Goal: Transaction & Acquisition: Book appointment/travel/reservation

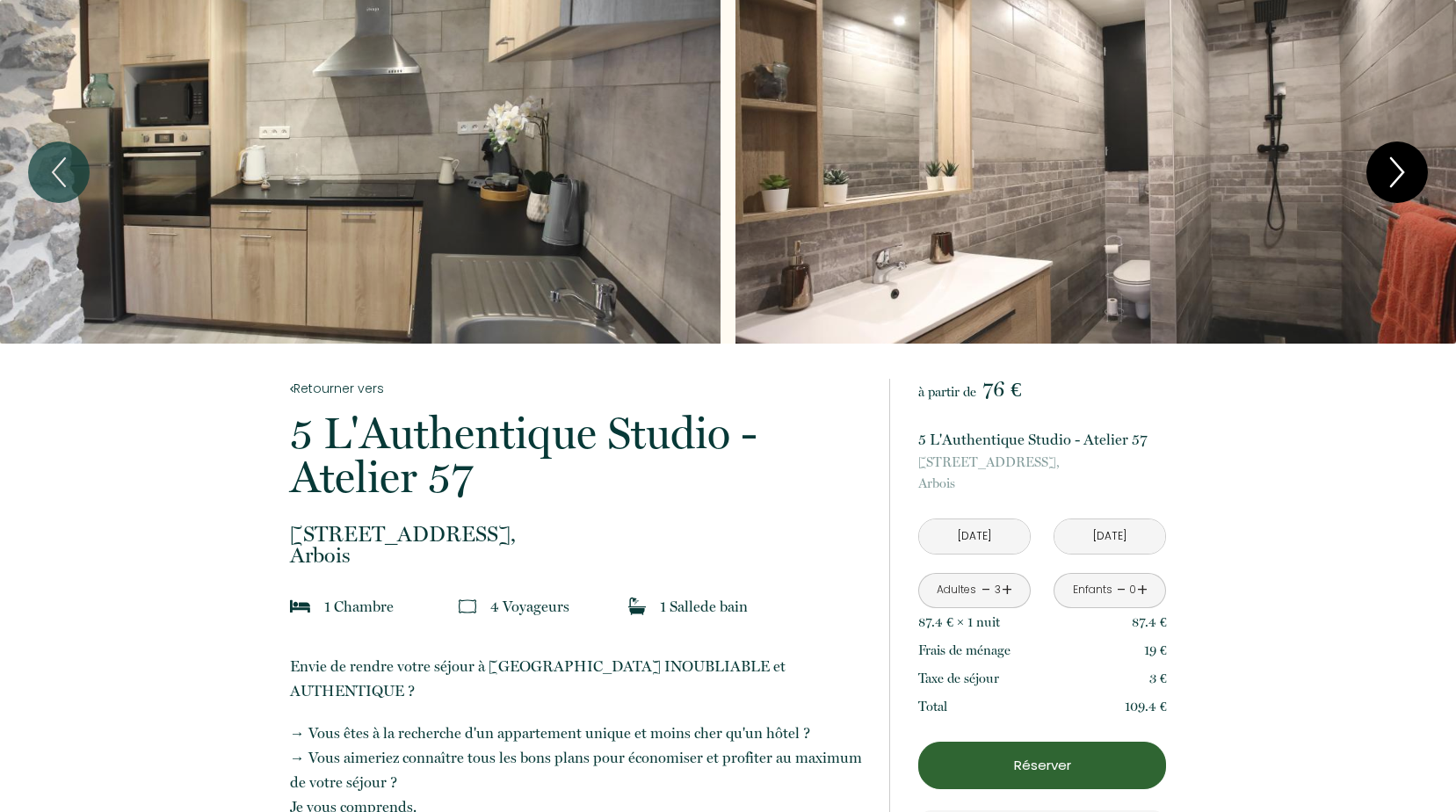
click at [1407, 169] on icon "Next" at bounding box center [1397, 172] width 37 height 53
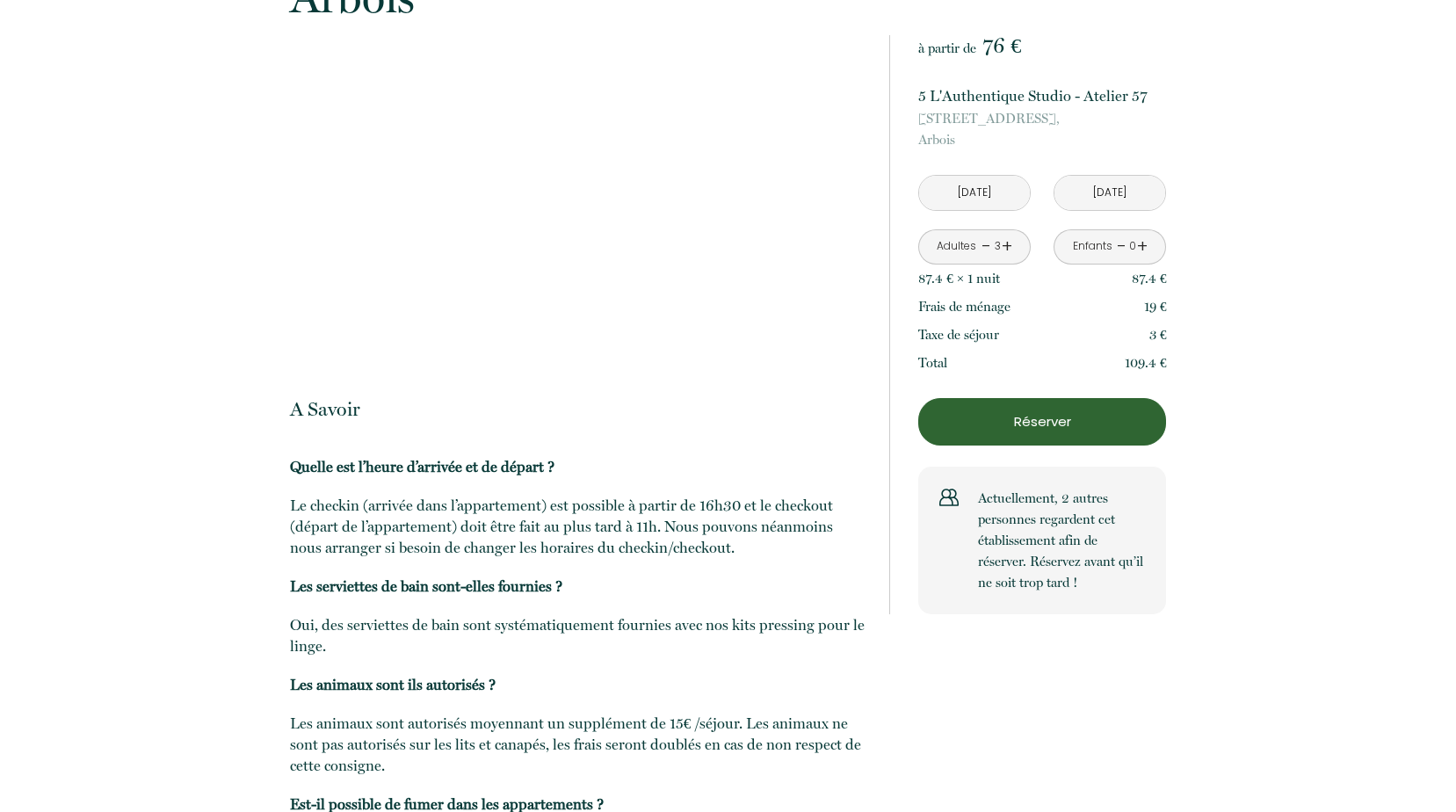
scroll to position [4217, 0]
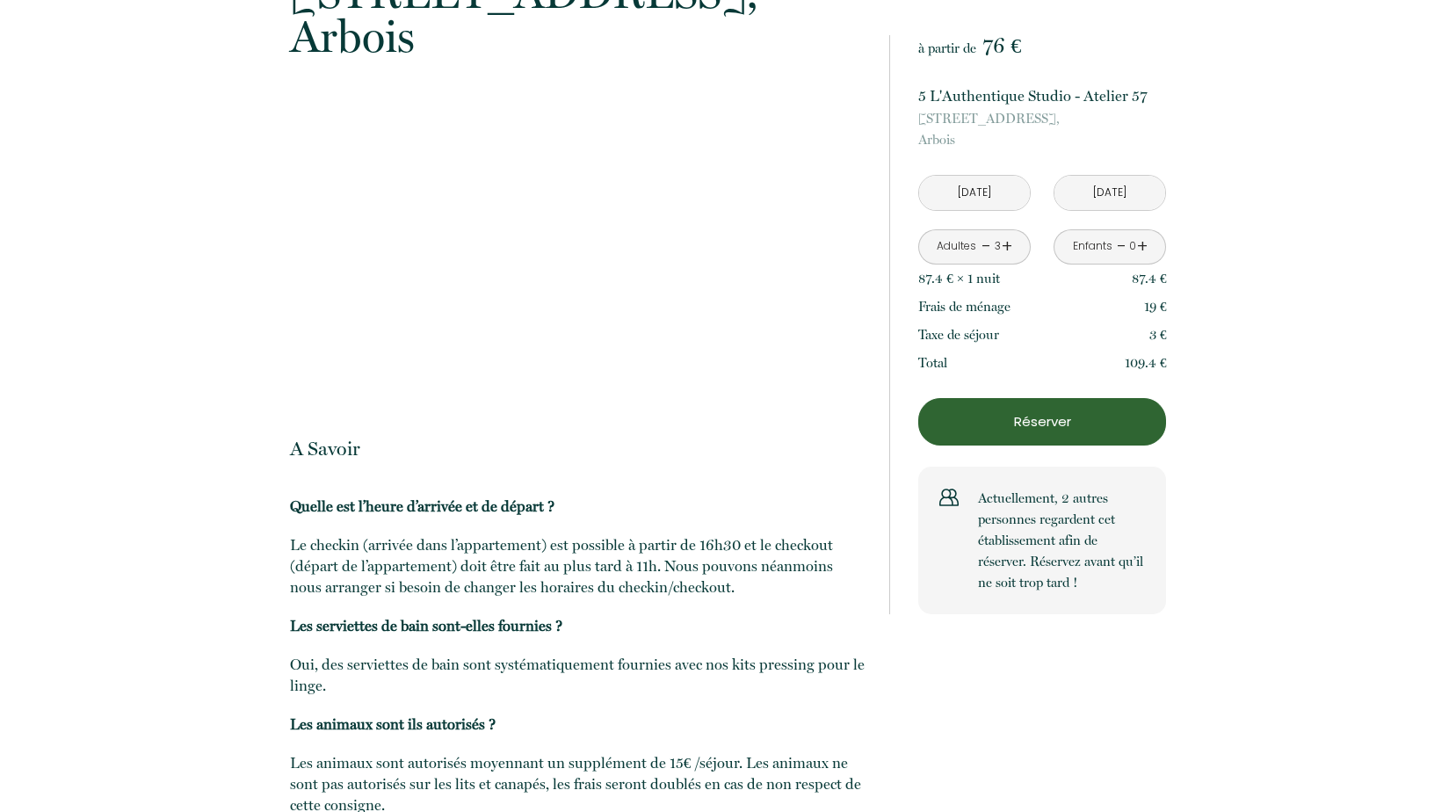
click at [1021, 428] on p "Réserver" at bounding box center [1043, 421] width 236 height 21
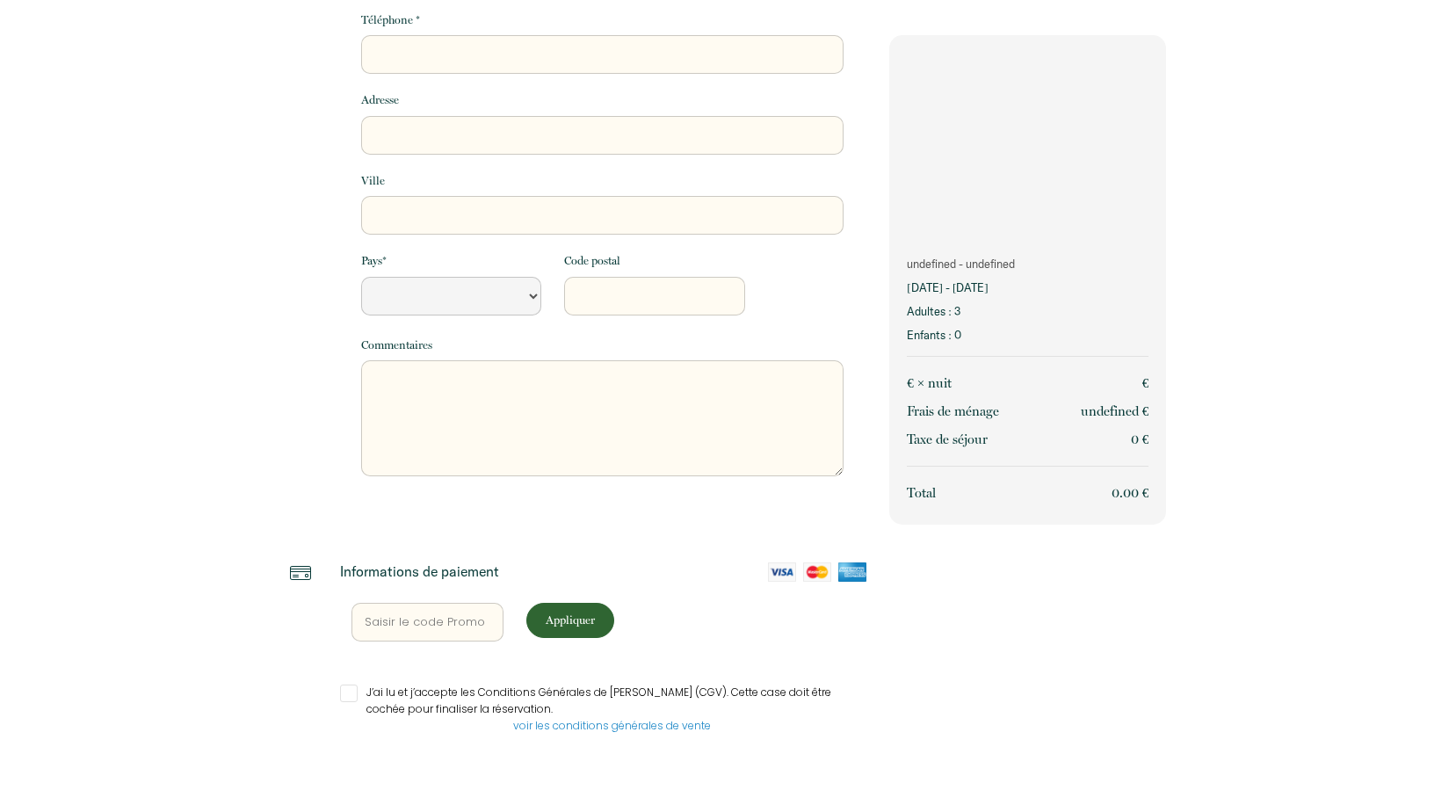
scroll to position [252, 0]
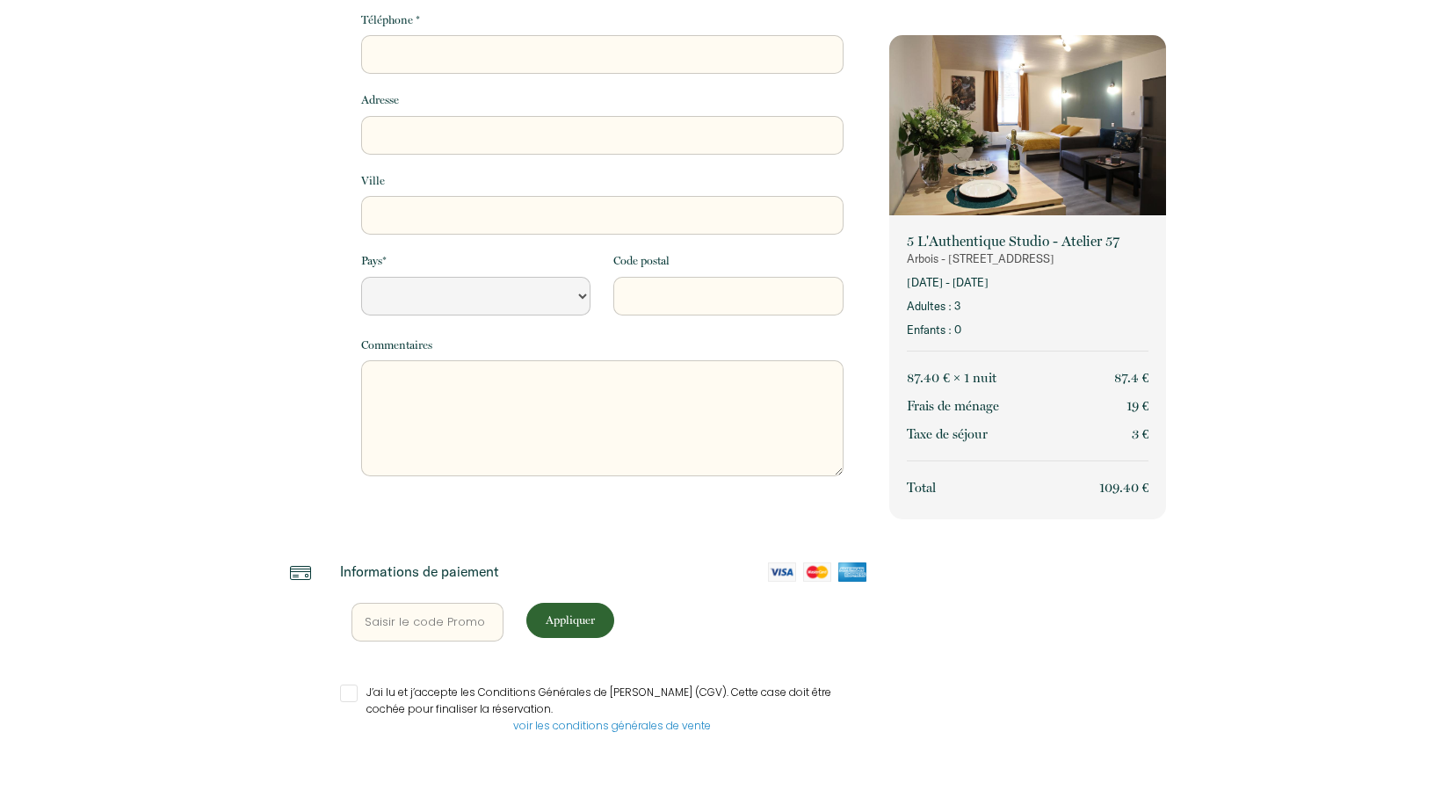
select select "Default select example"
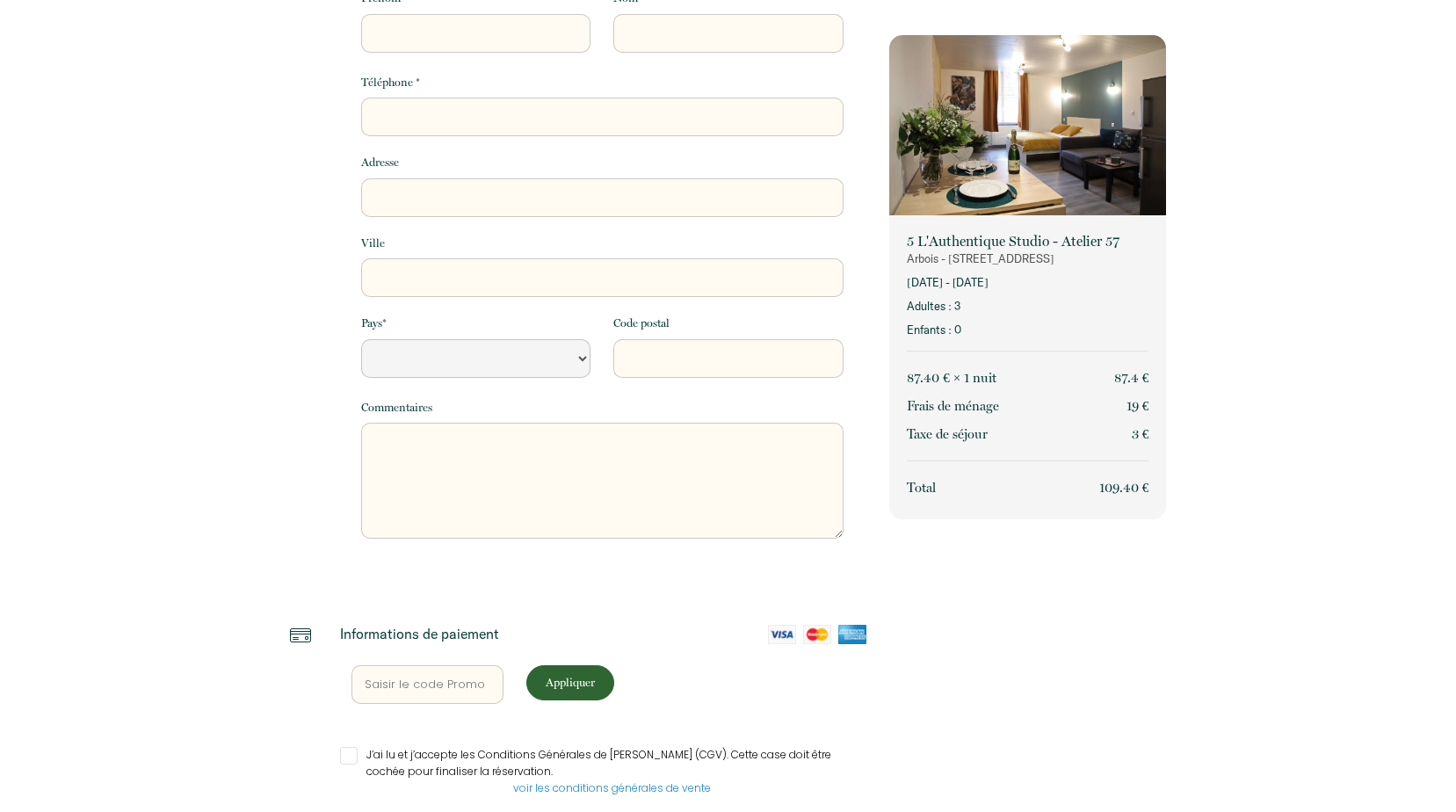
scroll to position [0, 0]
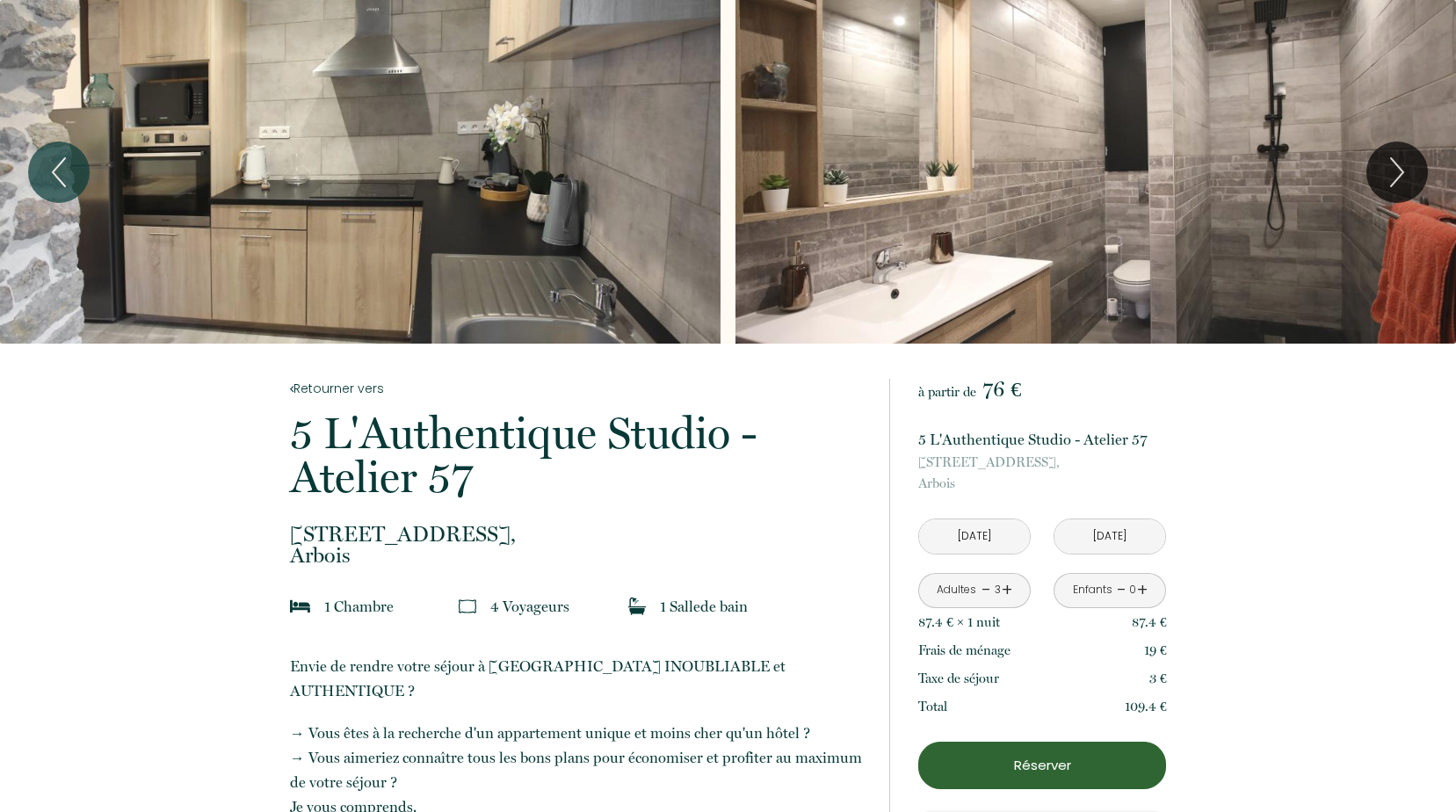
scroll to position [88, 0]
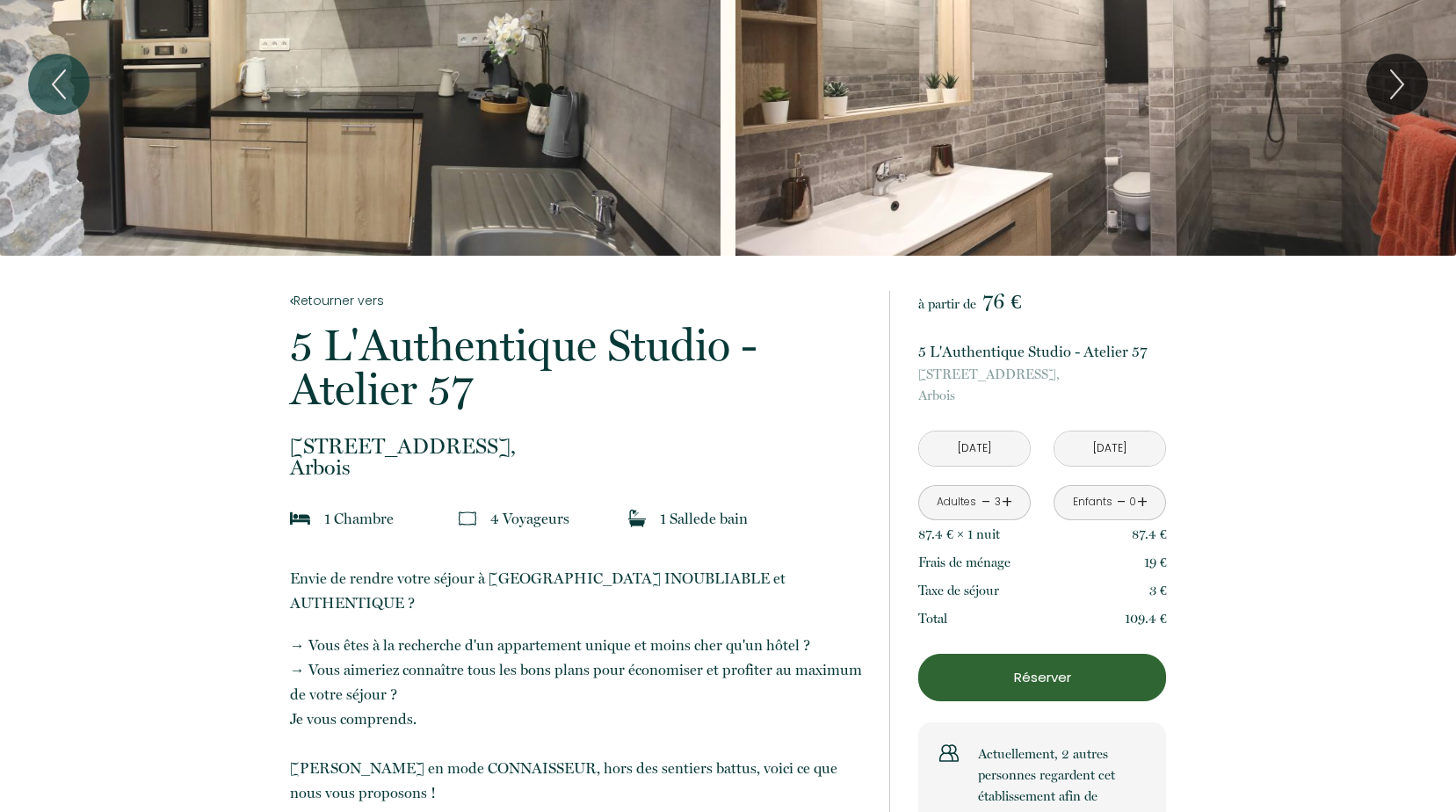
click at [975, 445] on input "[DATE]" at bounding box center [975, 448] width 111 height 34
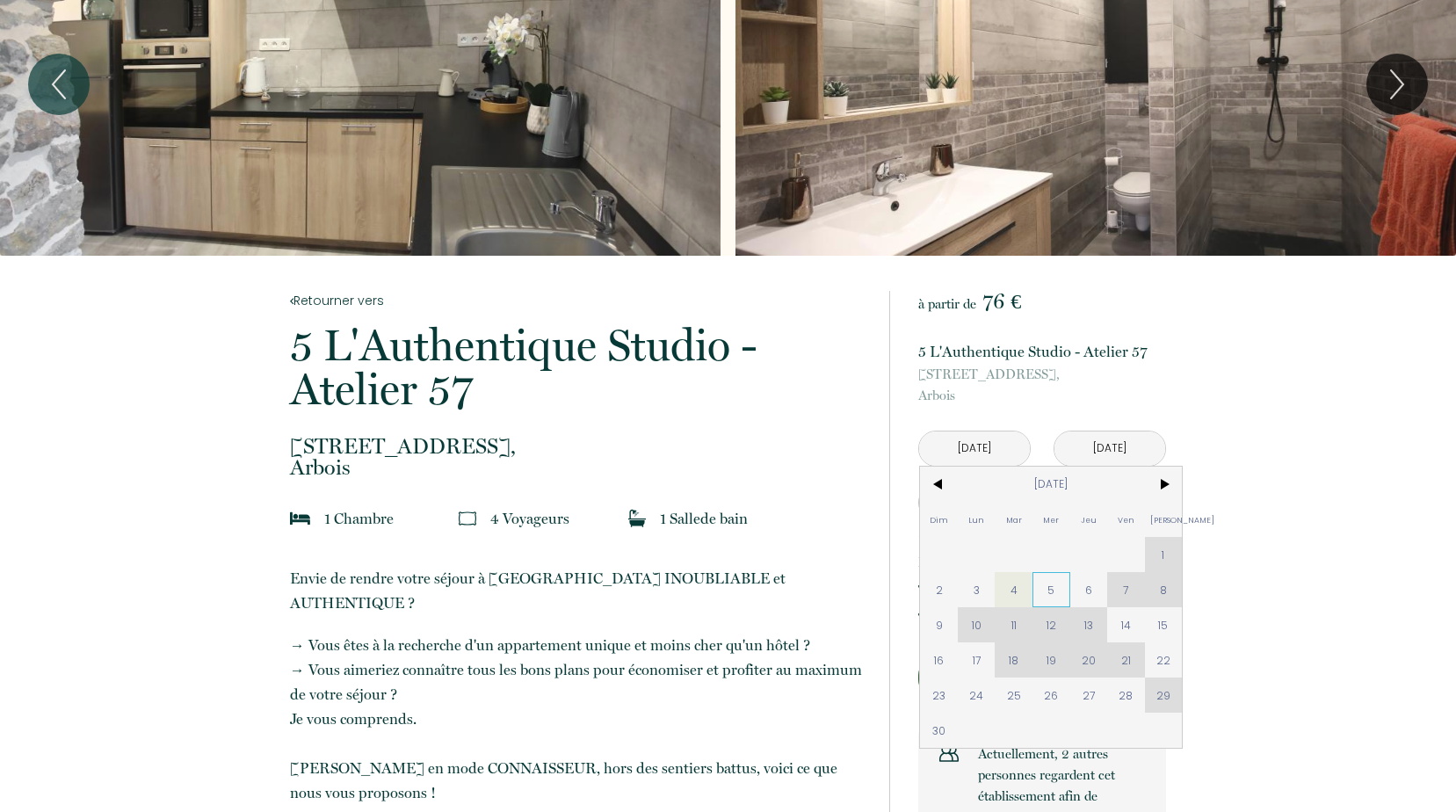
click at [1049, 593] on span "5" at bounding box center [1050, 589] width 38 height 35
type input "[DATE]"
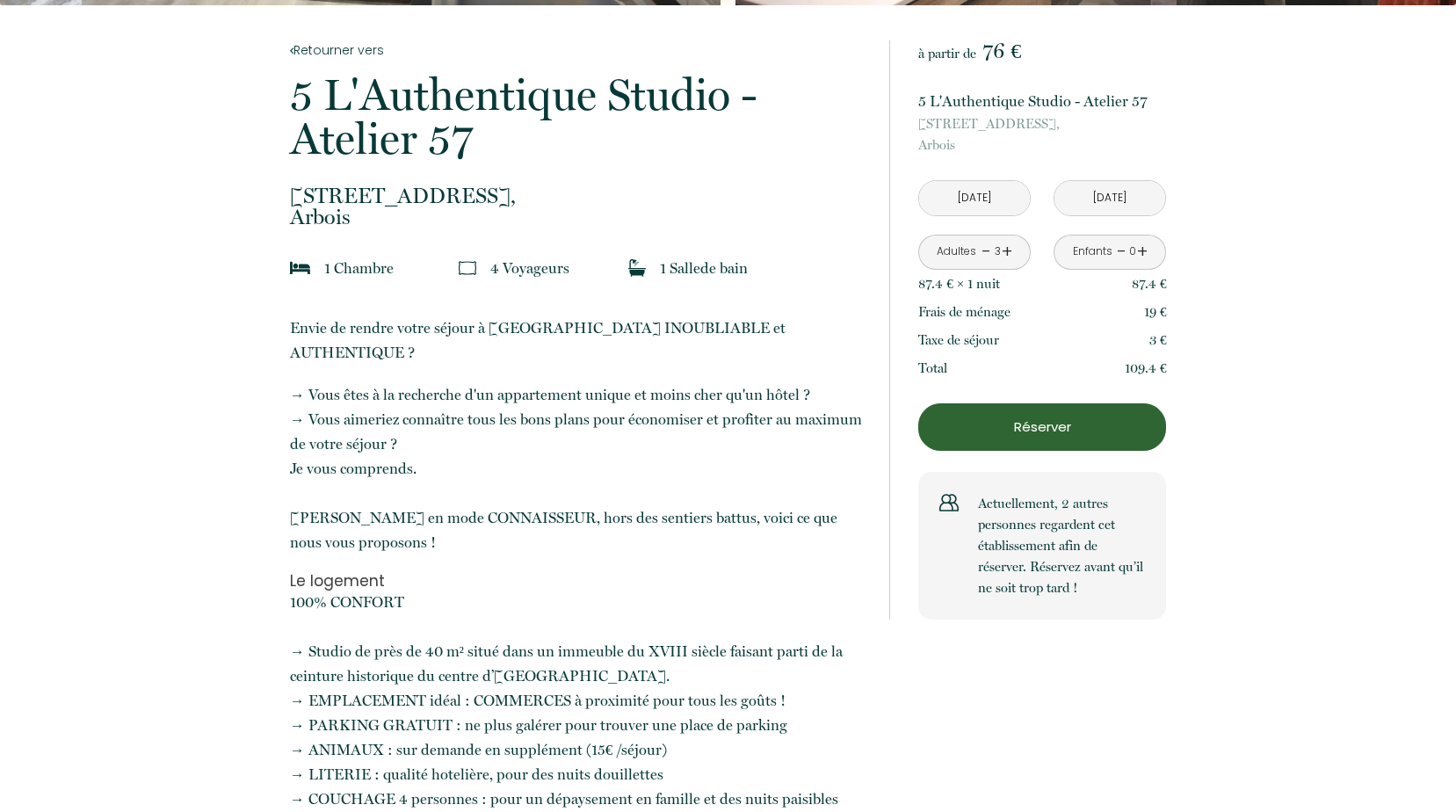
scroll to position [0, 0]
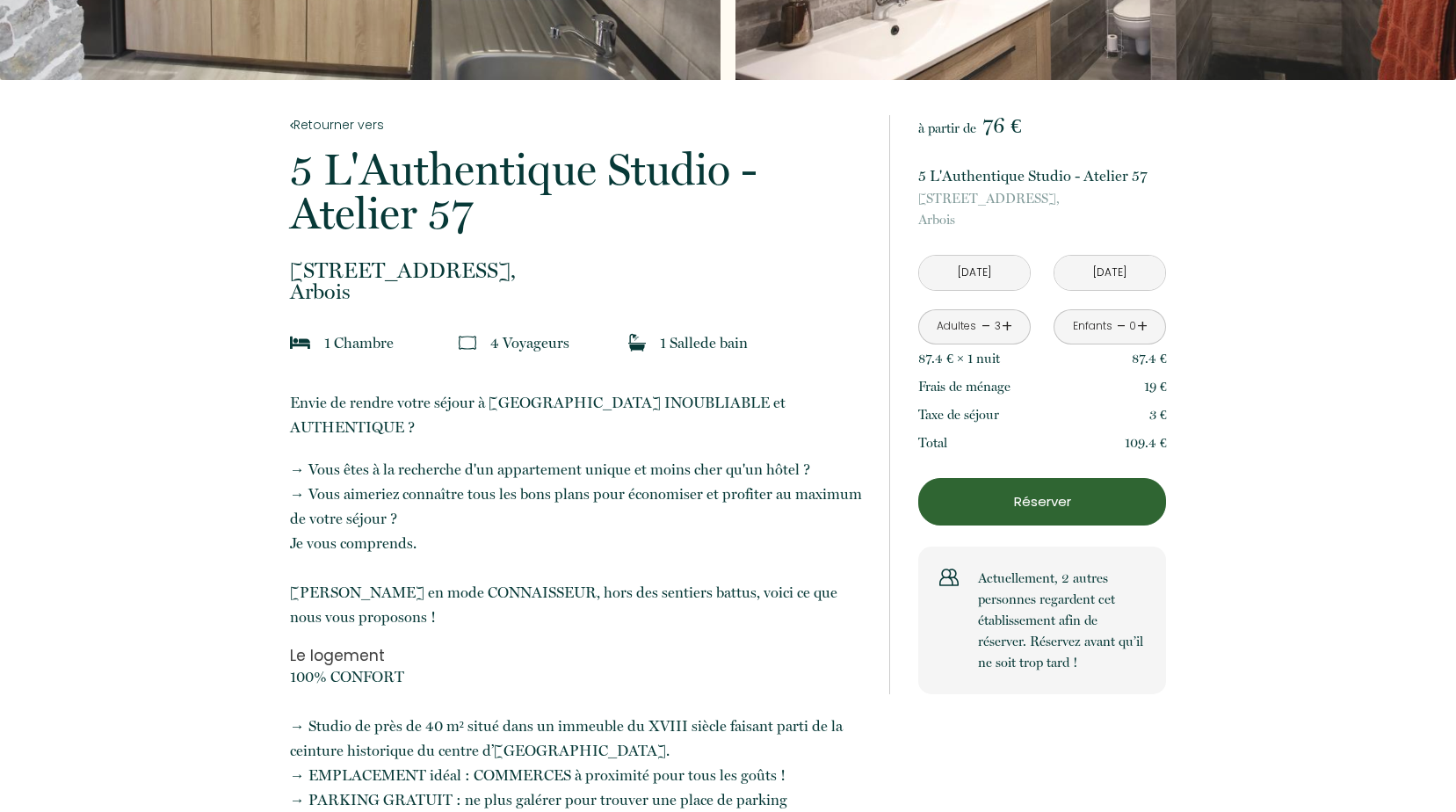
click at [1024, 502] on p "Réserver" at bounding box center [1043, 501] width 236 height 21
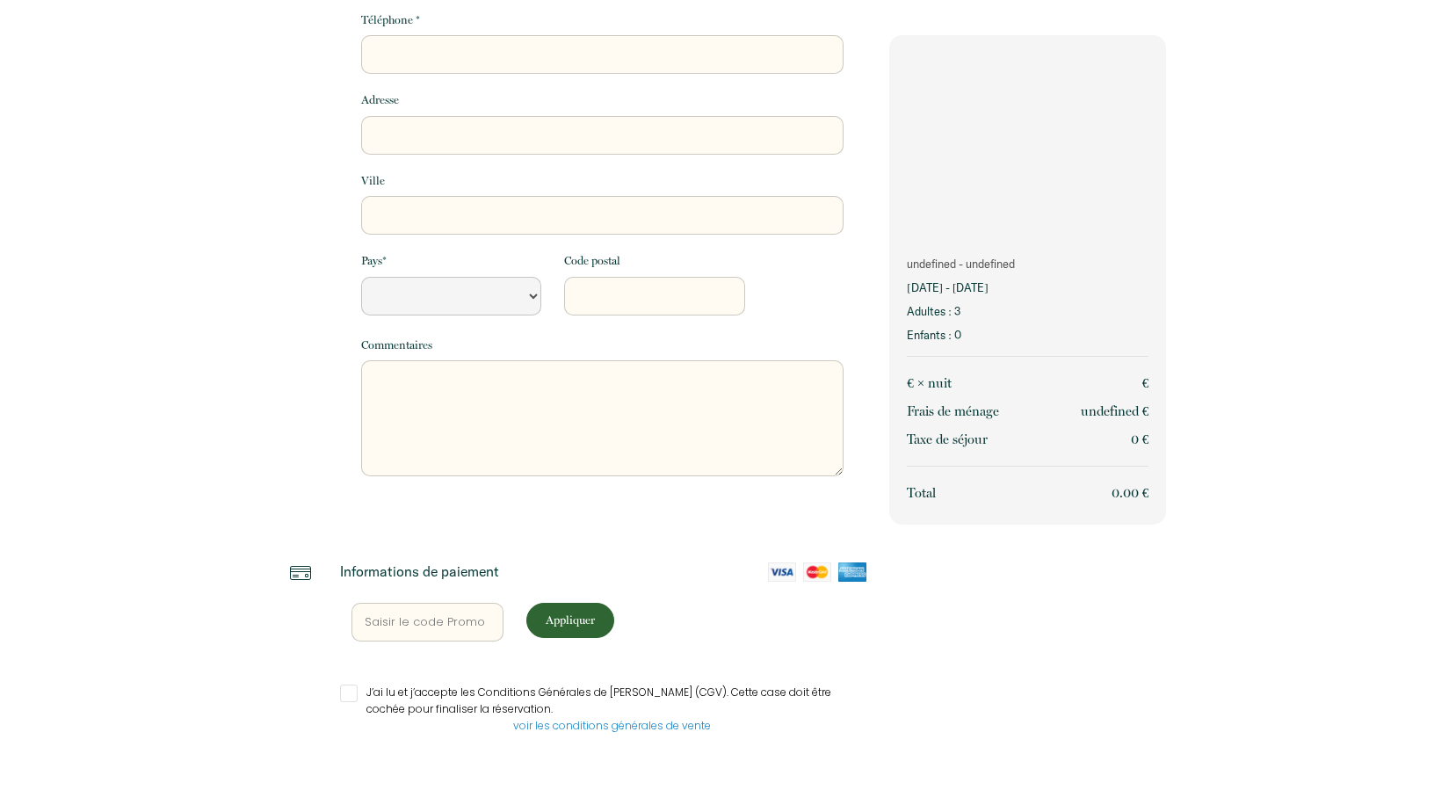
scroll to position [252, 0]
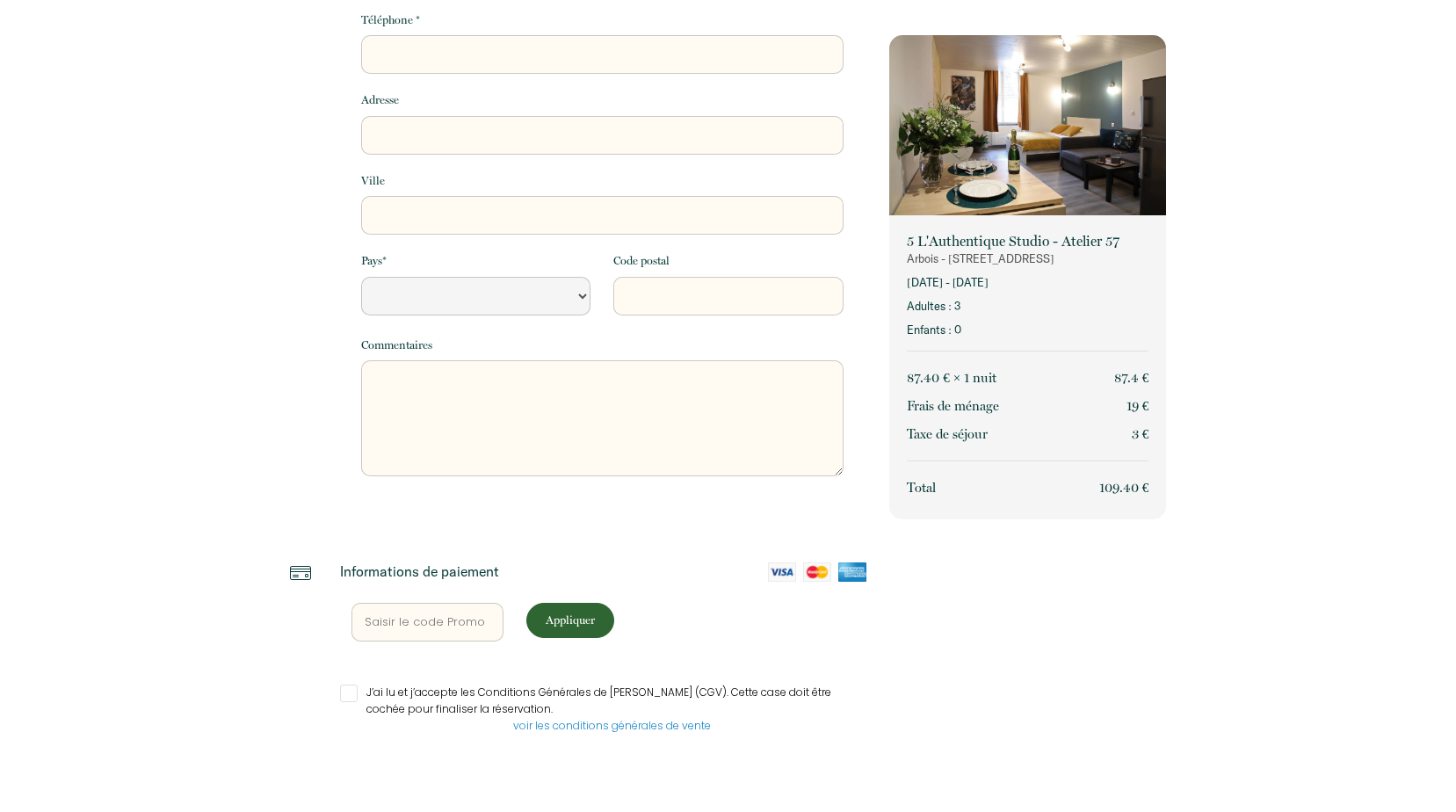
select select "Default select example"
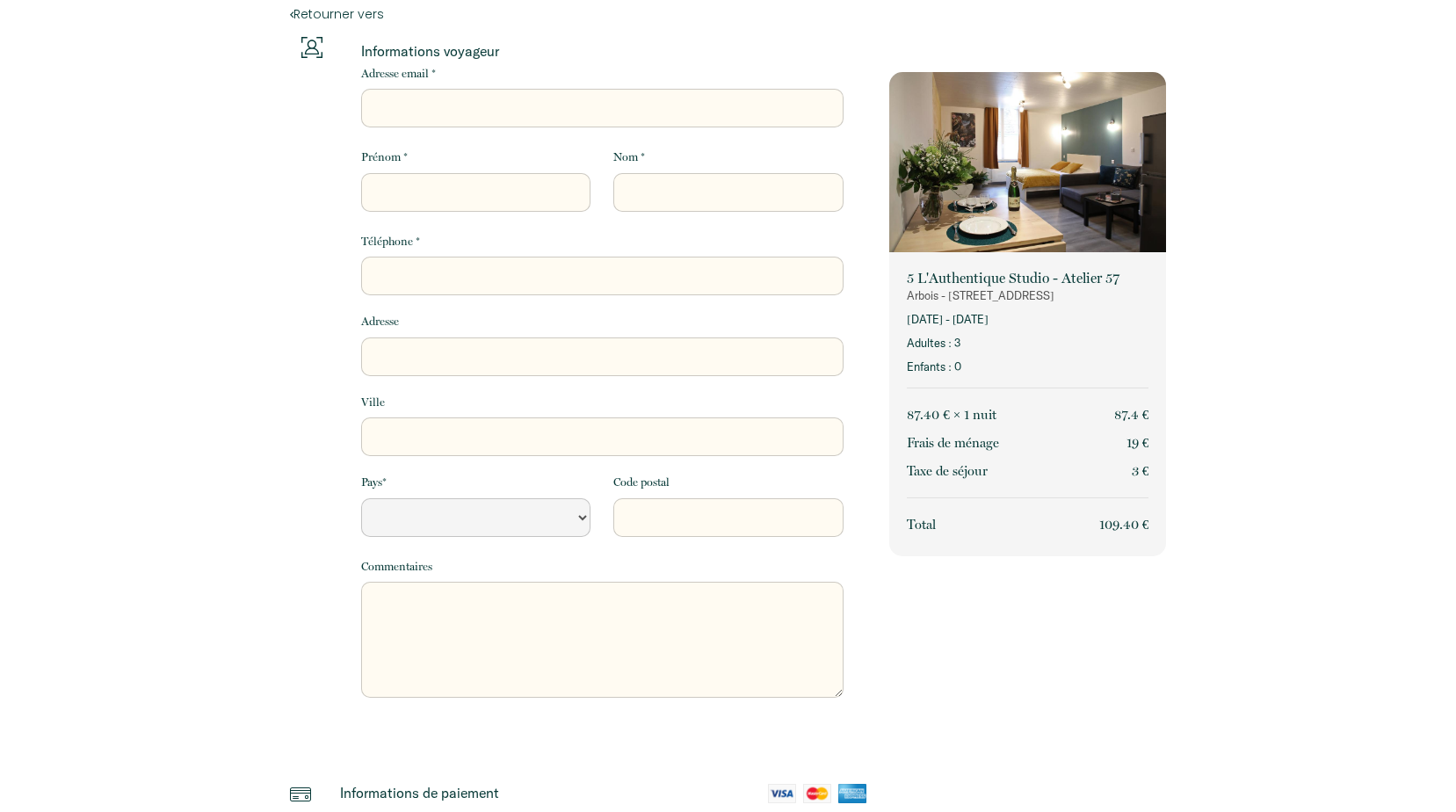
scroll to position [0, 0]
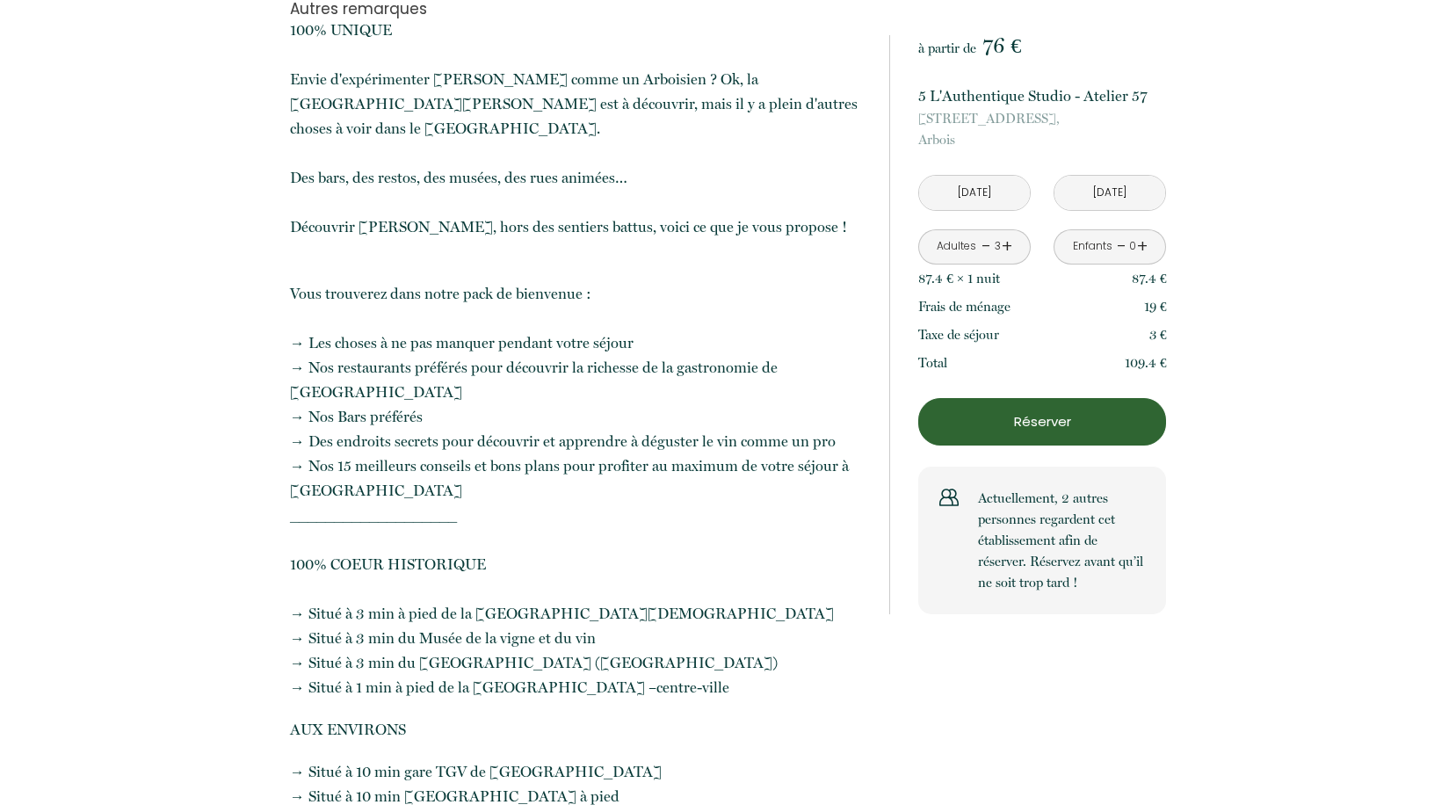
scroll to position [1934, 0]
